Goal: Task Accomplishment & Management: Use online tool/utility

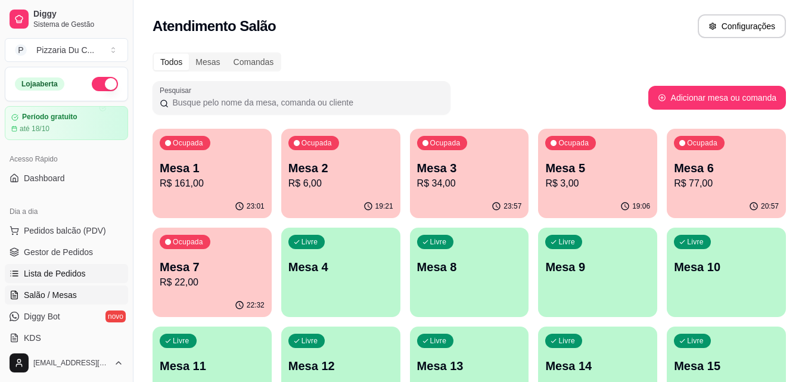
click at [85, 267] on link "Lista de Pedidos" at bounding box center [66, 273] width 123 height 19
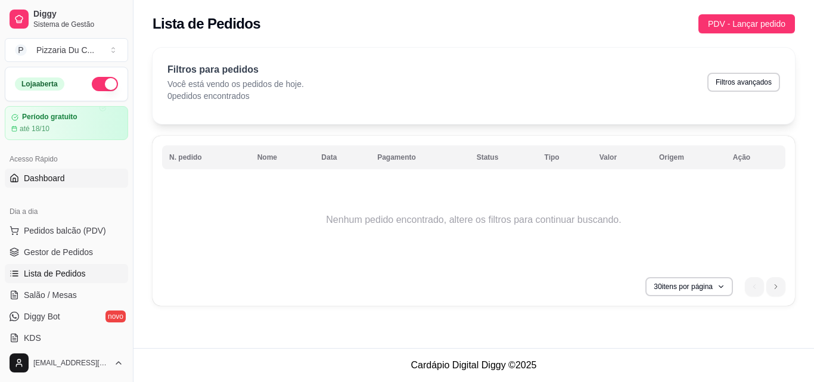
click at [73, 173] on link "Dashboard" at bounding box center [66, 178] width 123 height 19
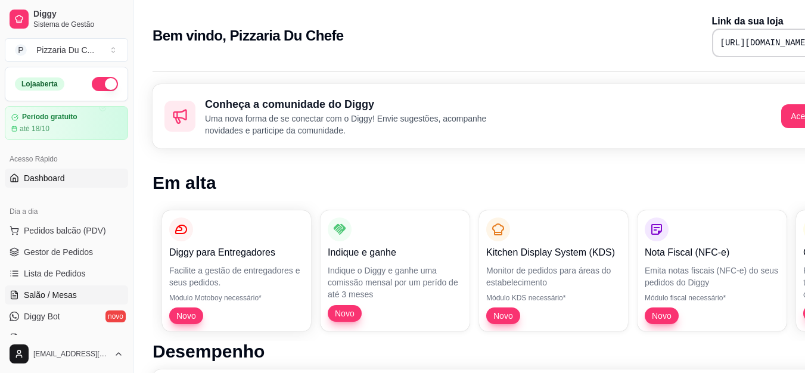
click at [85, 294] on link "Salão / Mesas" at bounding box center [66, 294] width 123 height 19
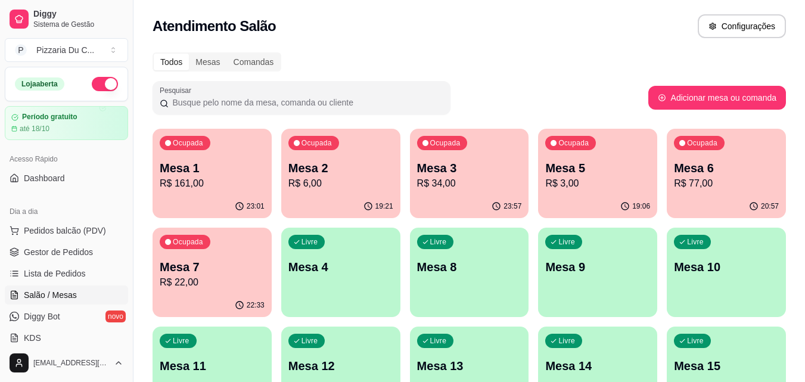
click at [708, 168] on p "Mesa 6" at bounding box center [726, 168] width 105 height 17
click at [479, 198] on div "00:08" at bounding box center [469, 206] width 119 height 23
click at [216, 303] on div "22:44" at bounding box center [211, 305] width 119 height 23
click at [449, 287] on div "Livre Mesa 8" at bounding box center [469, 265] width 119 height 75
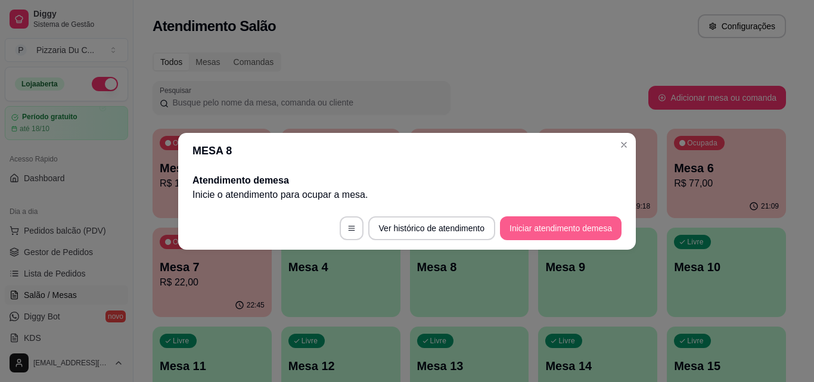
click at [531, 235] on button "Iniciar atendimento de mesa" at bounding box center [560, 228] width 121 height 24
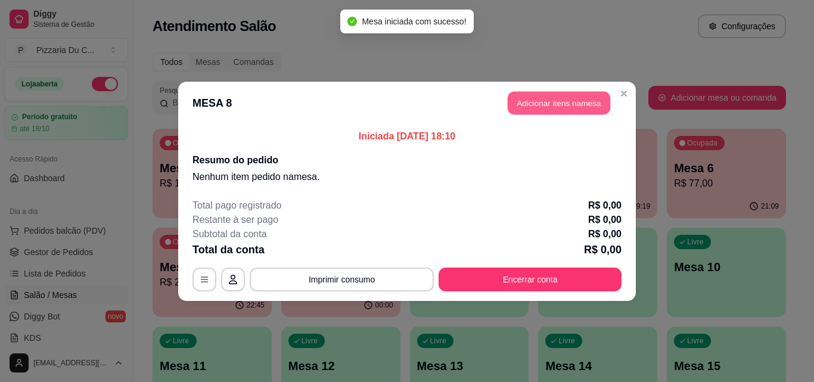
click at [573, 98] on button "Adicionar itens na mesa" at bounding box center [558, 102] width 102 height 23
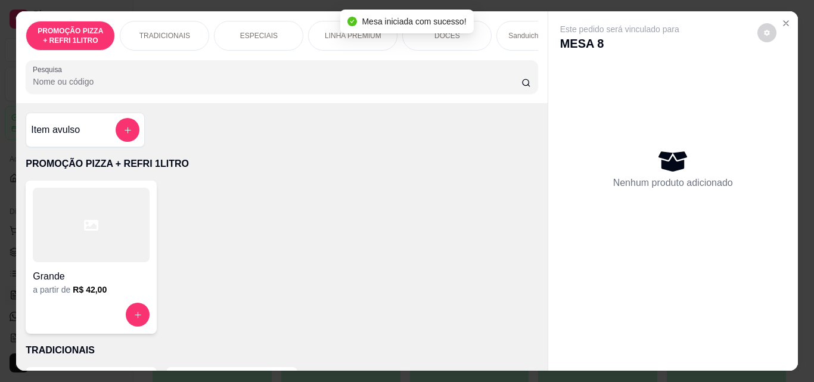
scroll to position [0, 425]
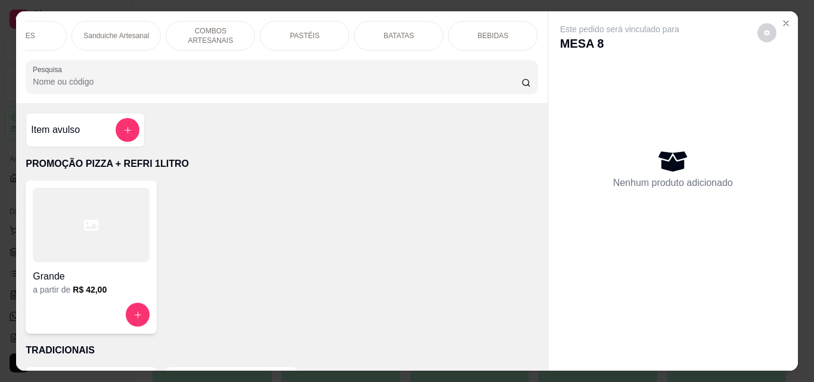
click at [327, 39] on div "PASTÉIS" at bounding box center [304, 36] width 89 height 30
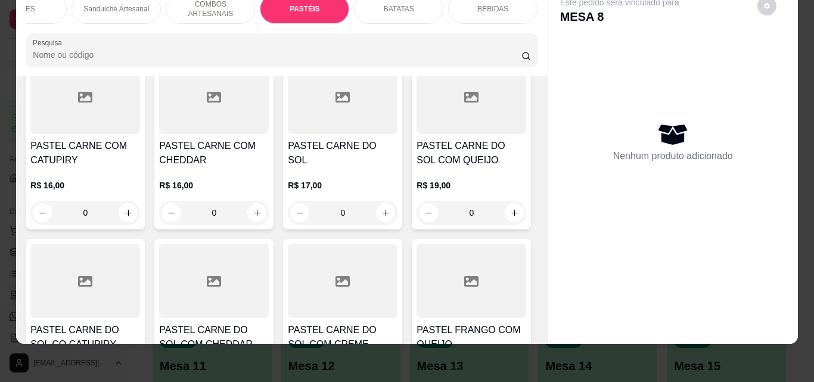
scroll to position [2510, 0]
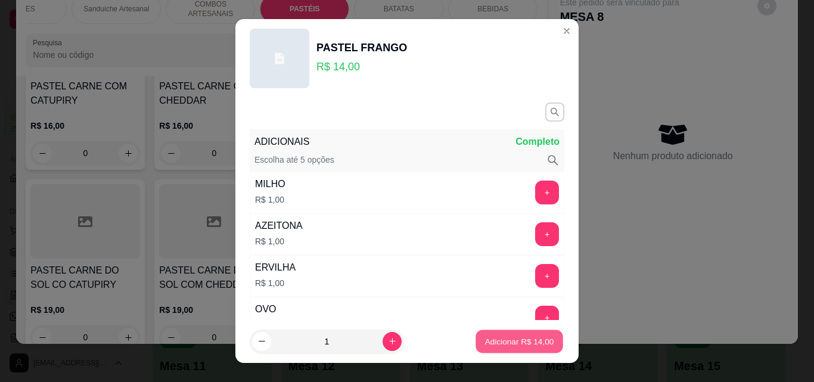
click at [512, 338] on p "Adicionar R$ 14,00" at bounding box center [519, 340] width 69 height 11
type input "1"
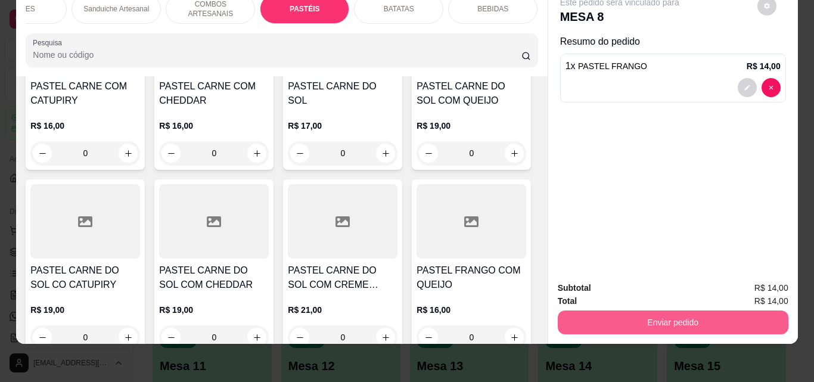
click at [692, 312] on button "Enviar pedido" at bounding box center [672, 322] width 230 height 24
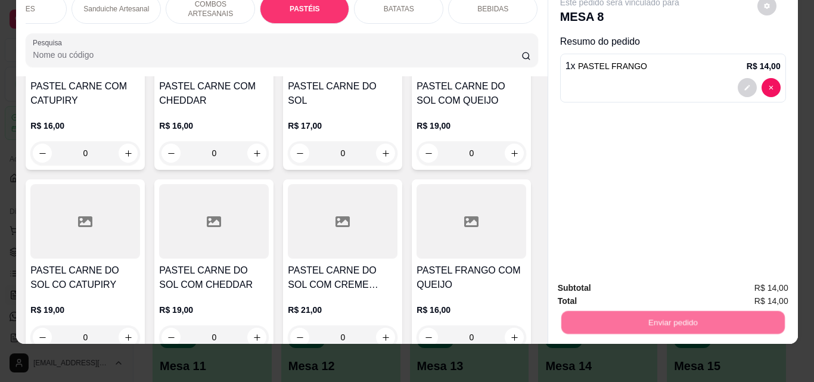
click at [685, 287] on button "Registrar cliente" at bounding box center [677, 284] width 79 height 23
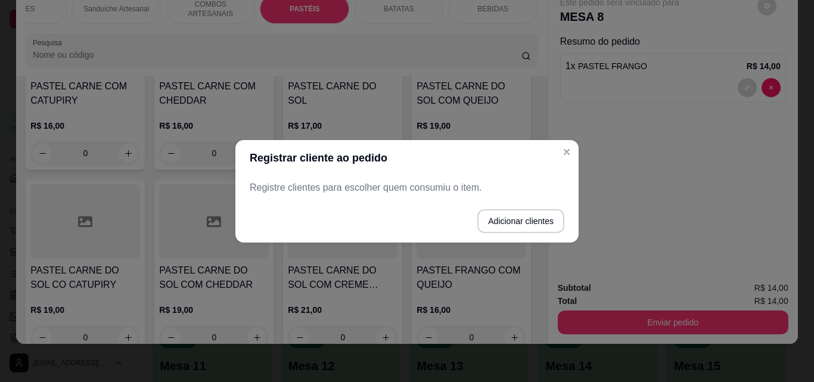
click at [516, 229] on button "Adicionar clientes" at bounding box center [520, 221] width 87 height 24
click at [413, 188] on input "Nome do cliente" at bounding box center [407, 192] width 301 height 12
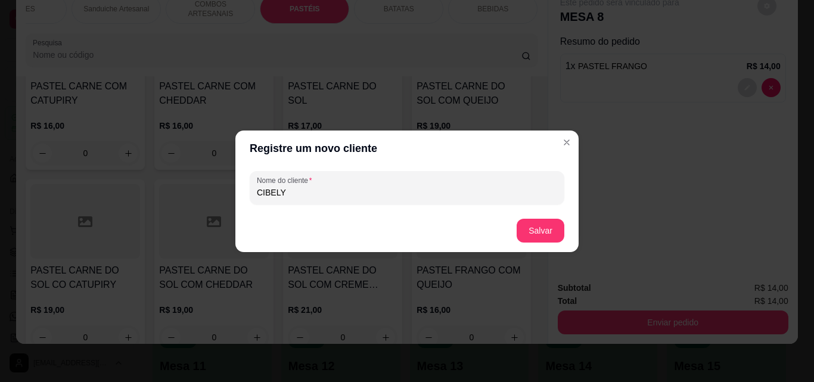
type input "CIBELY"
click at [529, 220] on button "Salvar" at bounding box center [540, 231] width 48 height 24
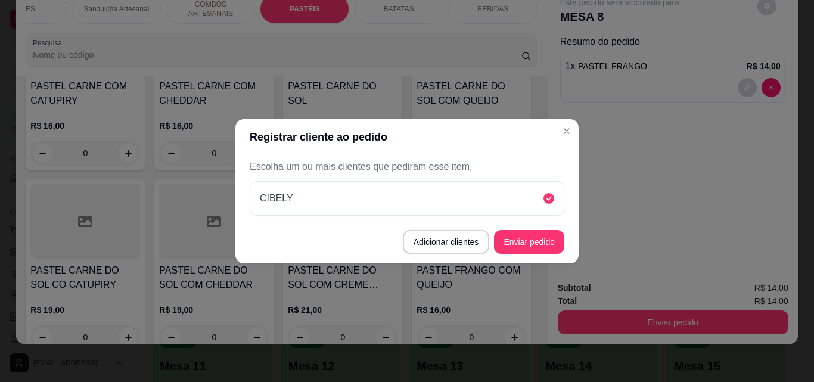
click at [556, 239] on button "Enviar pedido" at bounding box center [529, 242] width 70 height 24
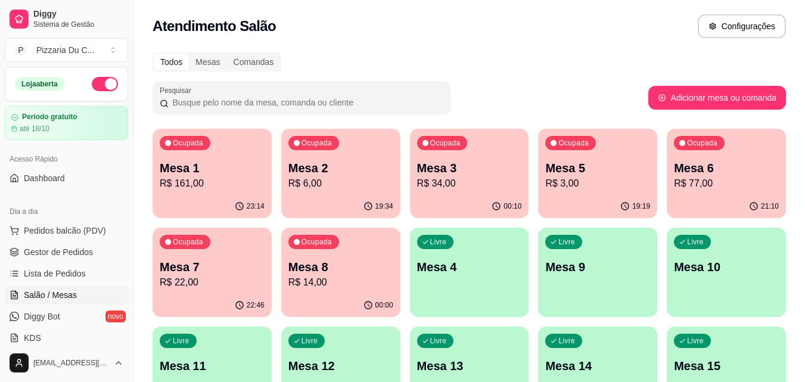
click at [481, 218] on div "Ocupada Mesa 1 R$ 161,00 23:14 Ocupada Mesa 2 R$ 6,00 19:34 Ocupada Mesa 3 R$ 3…" at bounding box center [468, 322] width 633 height 386
click at [478, 245] on div "Livre Mesa 4" at bounding box center [469, 265] width 119 height 75
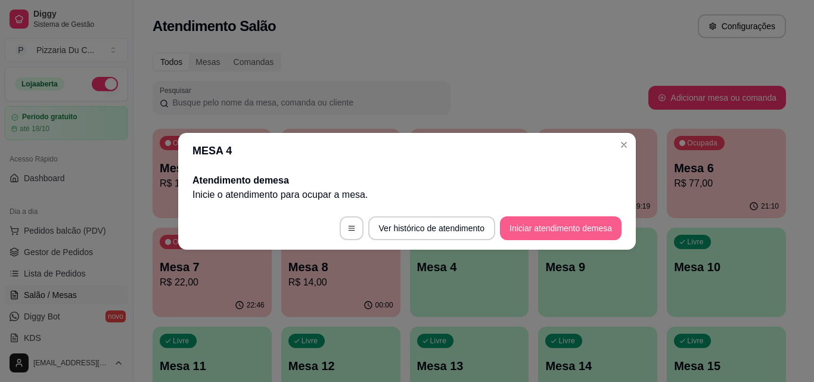
click at [535, 235] on button "Iniciar atendimento de mesa" at bounding box center [560, 228] width 121 height 24
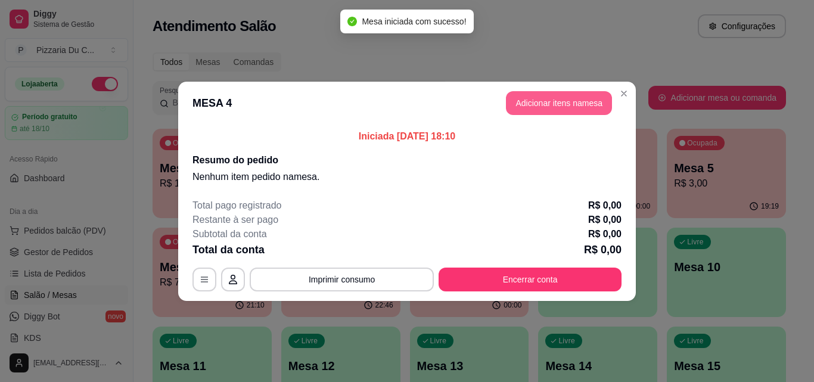
click at [530, 103] on button "Adicionar itens na mesa" at bounding box center [559, 103] width 106 height 24
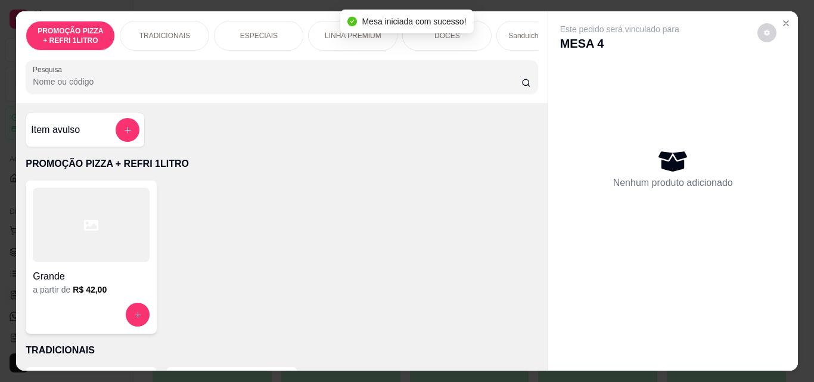
scroll to position [0, 425]
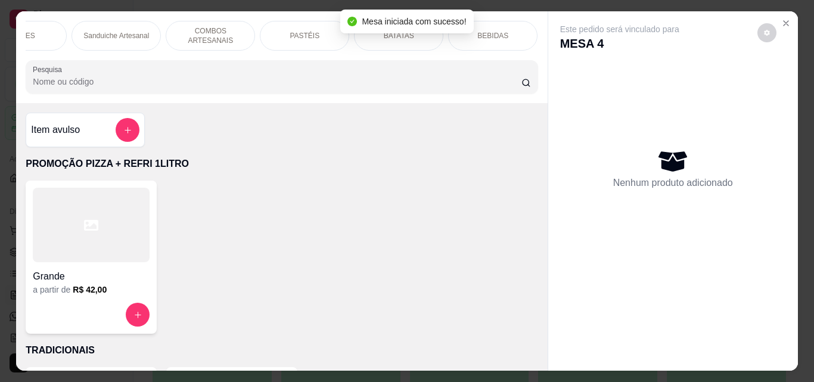
click at [291, 38] on div "PASTÉIS" at bounding box center [304, 36] width 89 height 30
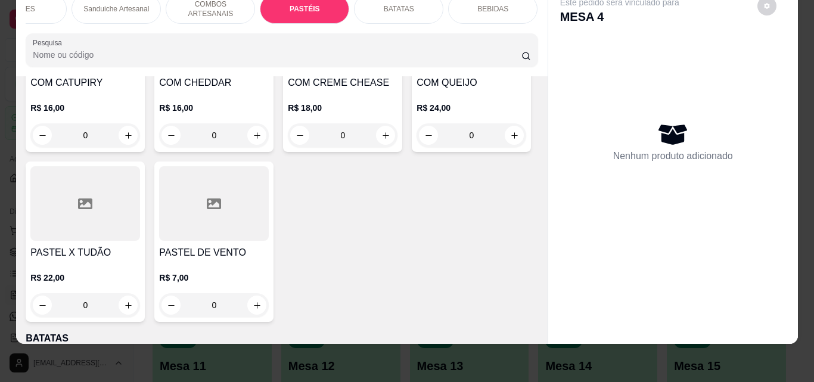
scroll to position [3106, 0]
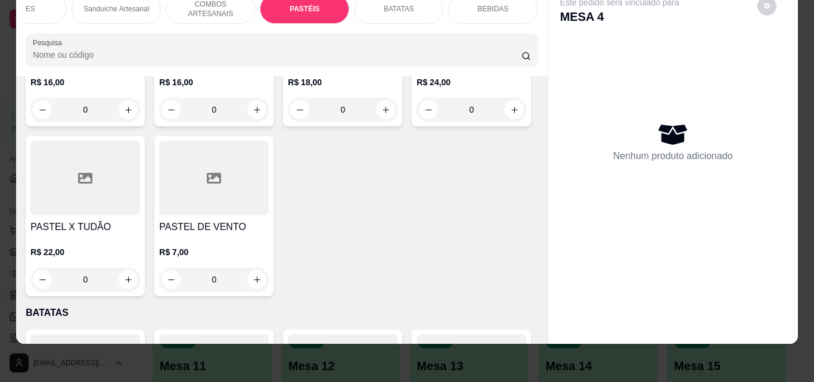
type input "1"
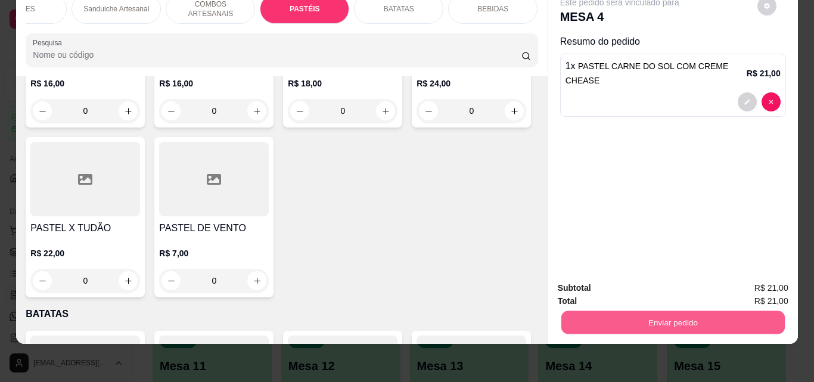
click at [684, 310] on button "Enviar pedido" at bounding box center [671, 321] width 223 height 23
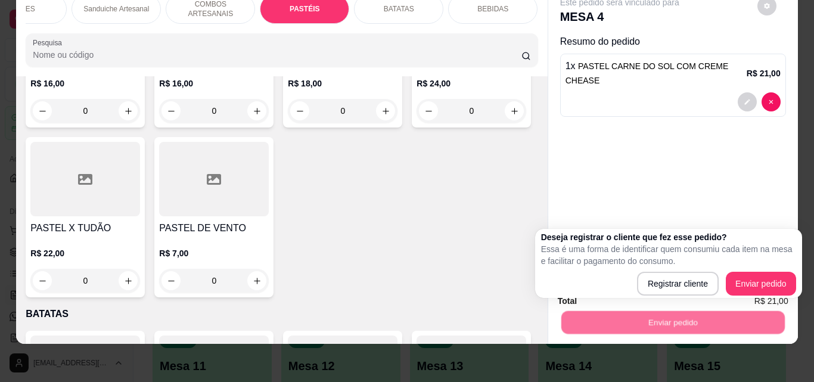
click at [683, 296] on div "Deseja registrar o cliente que fez esse pedido? Essa é uma forma de identificar…" at bounding box center [668, 263] width 267 height 69
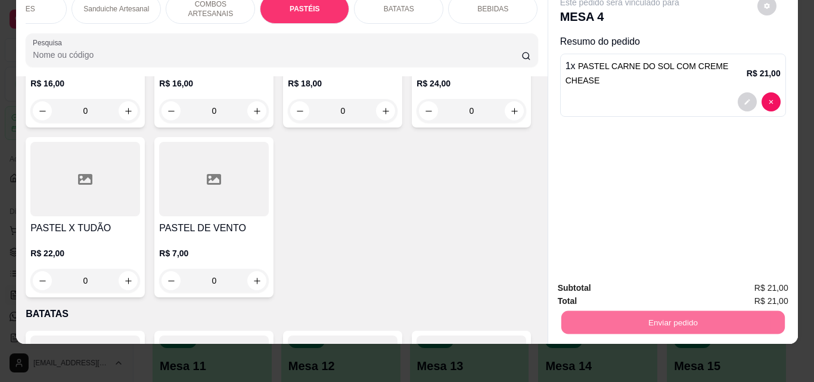
click at [681, 287] on button "Registrar cliente" at bounding box center [677, 284] width 79 height 23
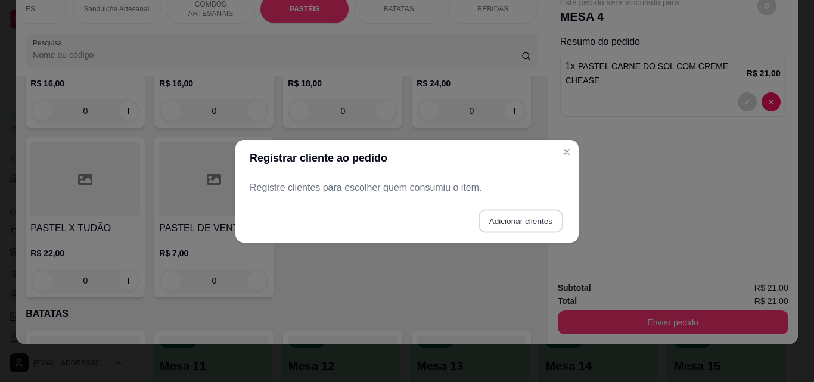
click at [545, 228] on button "Adicionar clientes" at bounding box center [520, 220] width 84 height 23
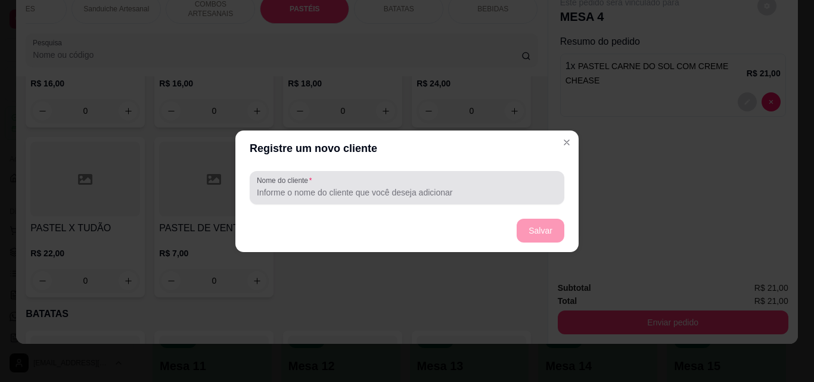
click at [460, 186] on input "Nome do cliente" at bounding box center [407, 192] width 300 height 12
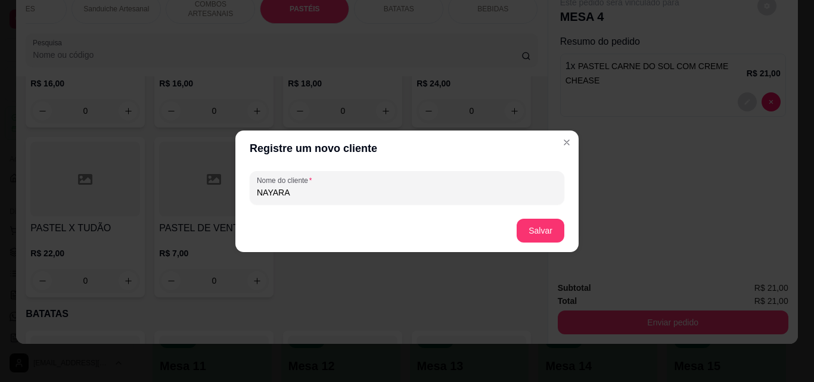
type input "NAYARA"
click at [554, 234] on button "Salvar" at bounding box center [540, 231] width 48 height 24
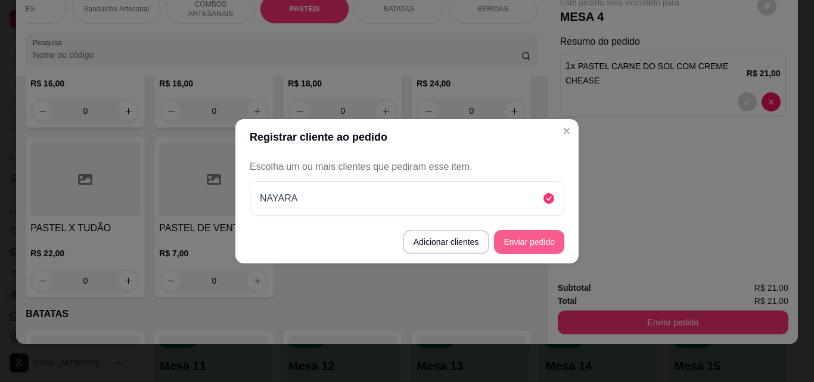
click at [542, 234] on button "Enviar pedido" at bounding box center [529, 242] width 70 height 24
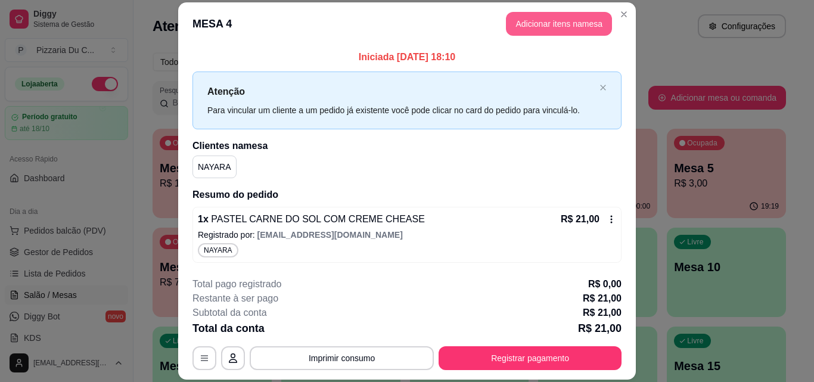
click at [559, 24] on button "Adicionar itens na mesa" at bounding box center [559, 24] width 106 height 24
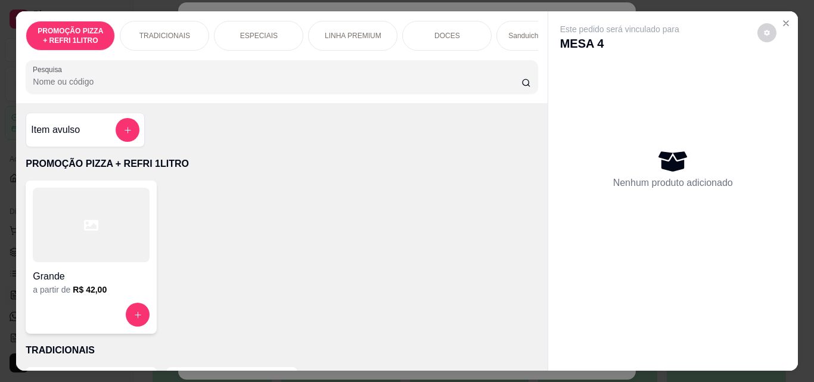
scroll to position [0, 425]
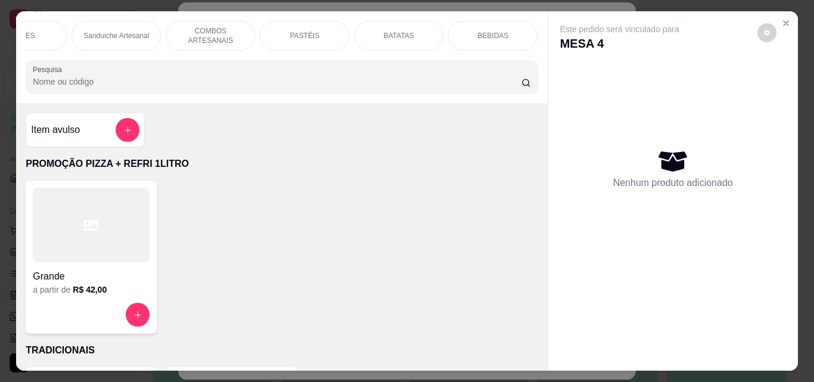
click at [514, 31] on div "BEBIDAS" at bounding box center [492, 36] width 89 height 30
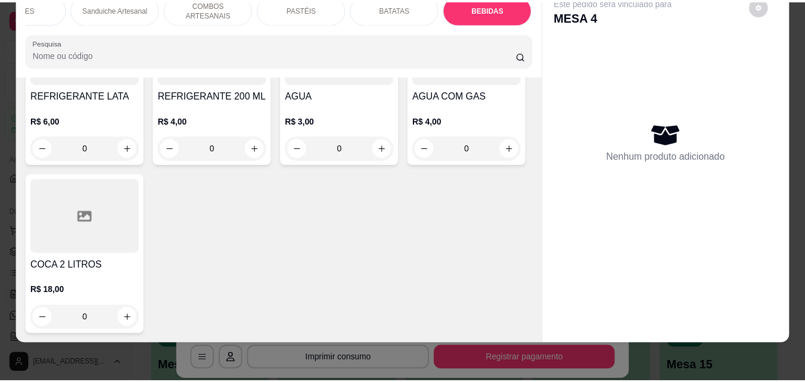
scroll to position [4769, 0]
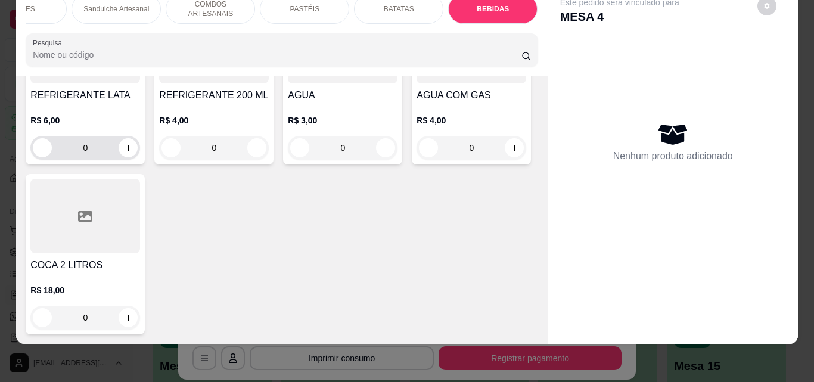
click at [133, 152] on icon "increase-product-quantity" at bounding box center [128, 148] width 9 height 9
type input "1"
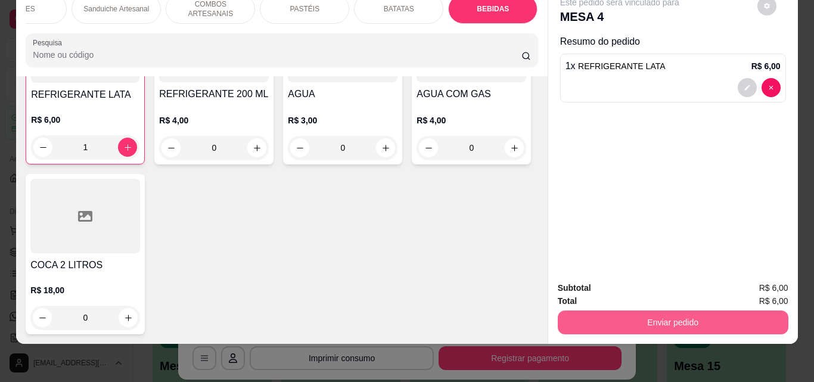
click at [718, 310] on button "Enviar pedido" at bounding box center [672, 322] width 230 height 24
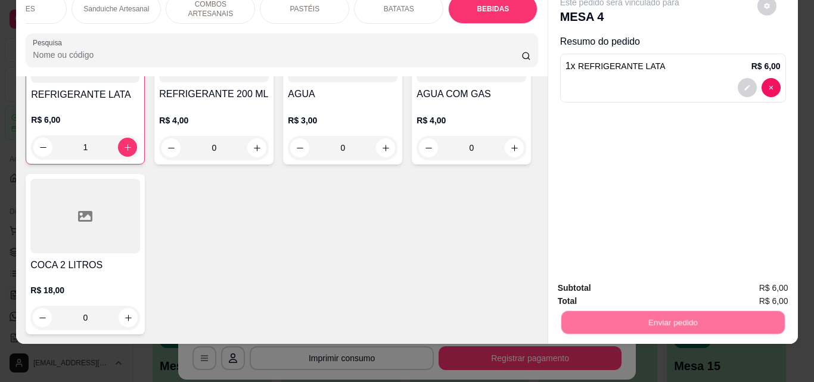
click at [734, 284] on button "Enviar pedido" at bounding box center [757, 284] width 66 height 22
